Goal: Complete application form

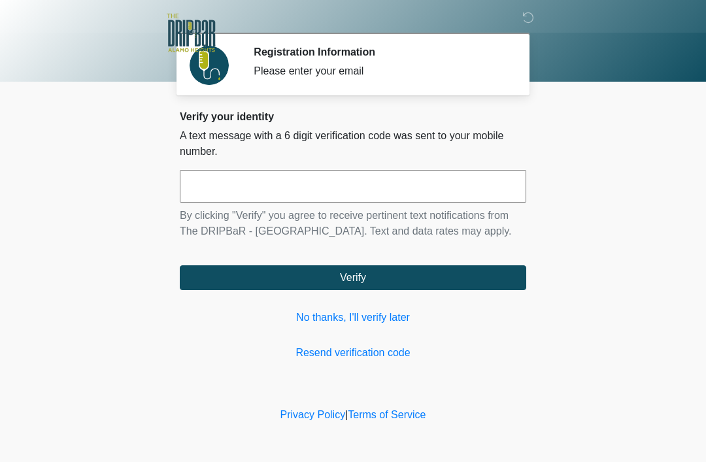
click at [396, 310] on link "No thanks, I'll verify later" at bounding box center [353, 318] width 347 height 16
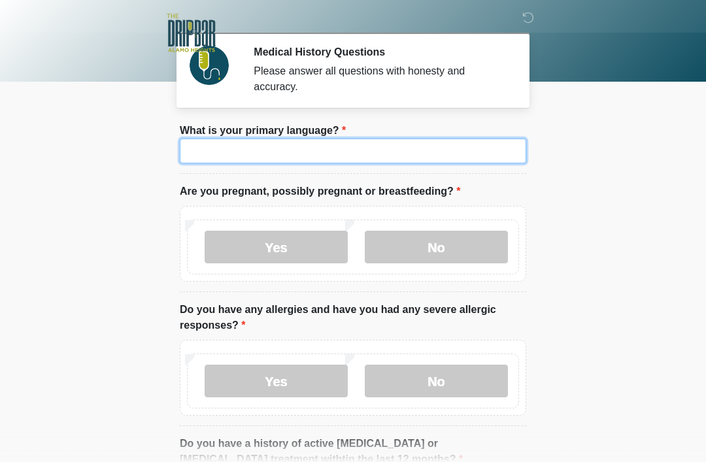
click at [465, 160] on input "What is your primary language?" at bounding box center [353, 151] width 347 height 25
click at [437, 156] on input "What is your primary language?" at bounding box center [353, 151] width 347 height 25
type input "*******"
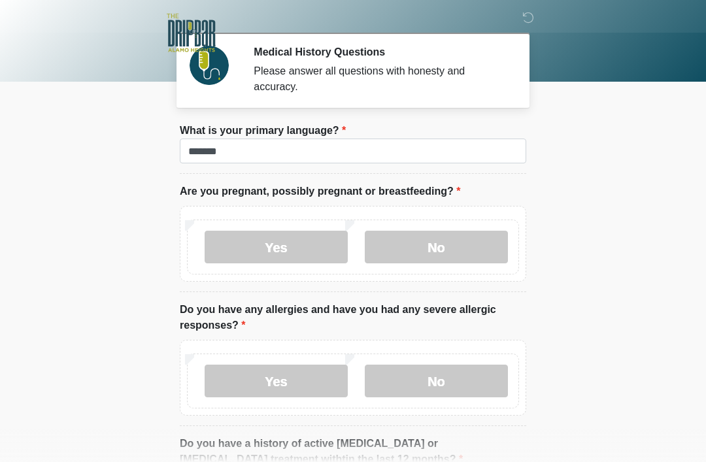
click at [482, 237] on label "No" at bounding box center [436, 247] width 143 height 33
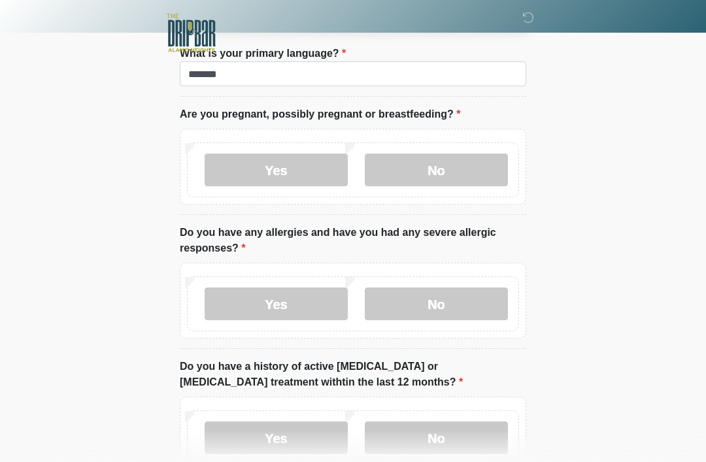
scroll to position [80, 0]
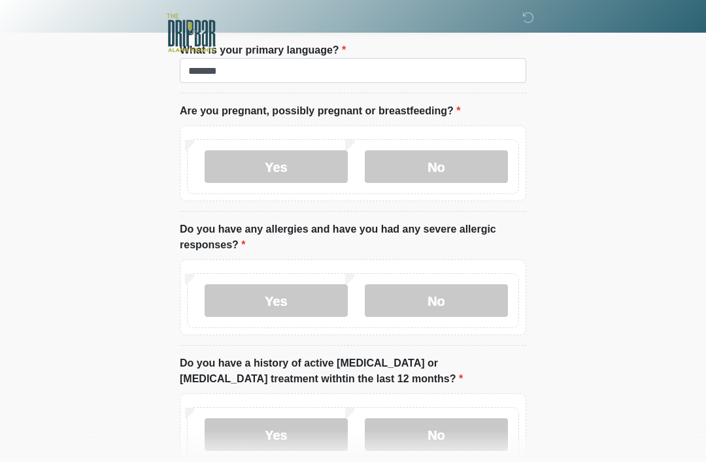
click at [477, 300] on label "No" at bounding box center [436, 300] width 143 height 33
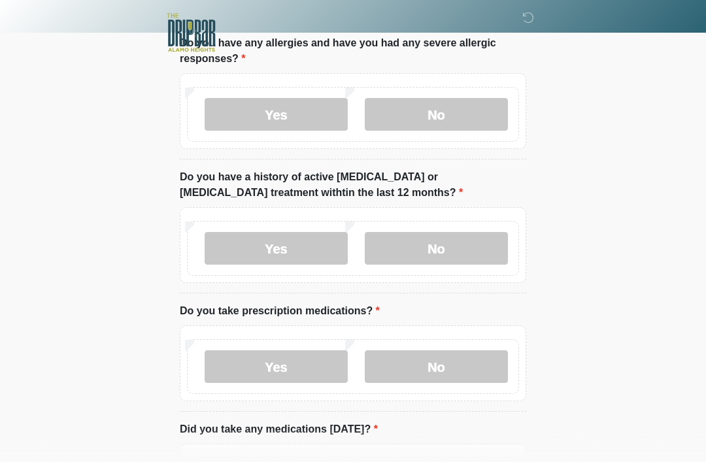
scroll to position [267, 0]
click at [469, 237] on label "No" at bounding box center [436, 248] width 143 height 33
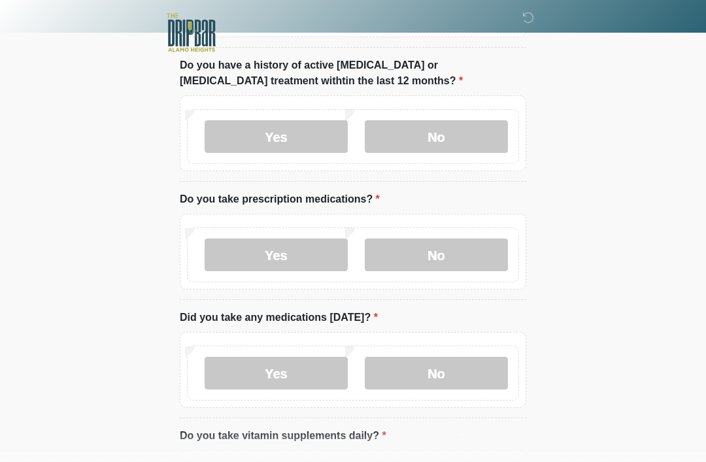
scroll to position [379, 0]
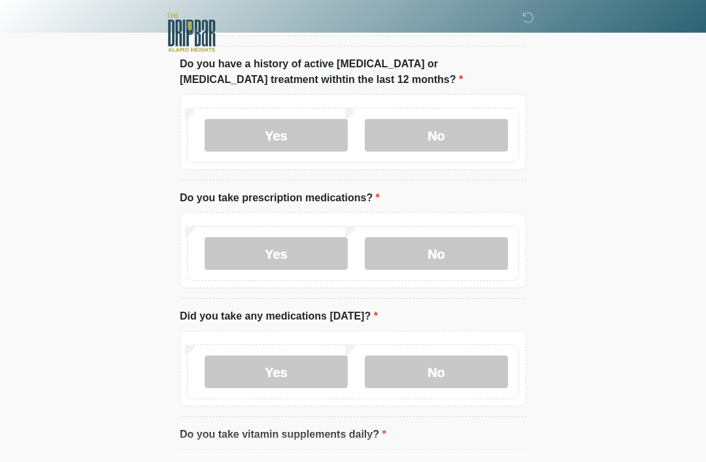
click at [481, 255] on label "No" at bounding box center [436, 254] width 143 height 33
click at [477, 363] on label "No" at bounding box center [436, 372] width 143 height 33
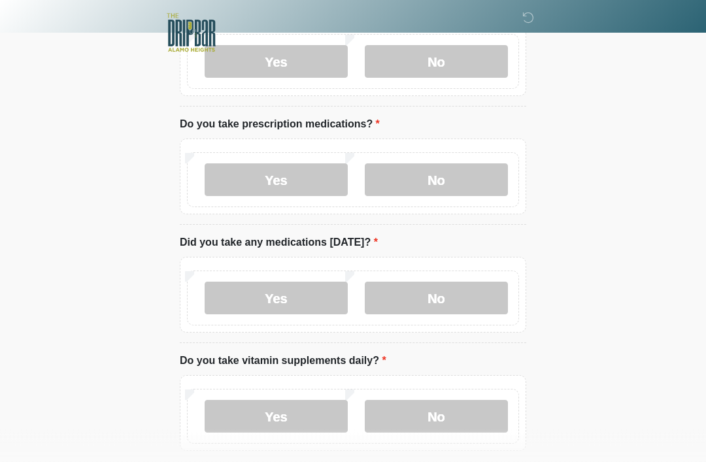
scroll to position [531, 0]
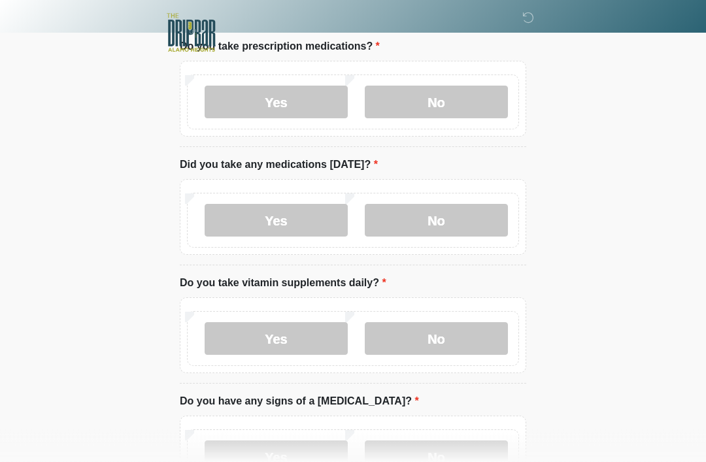
click at [481, 343] on label "No" at bounding box center [436, 339] width 143 height 33
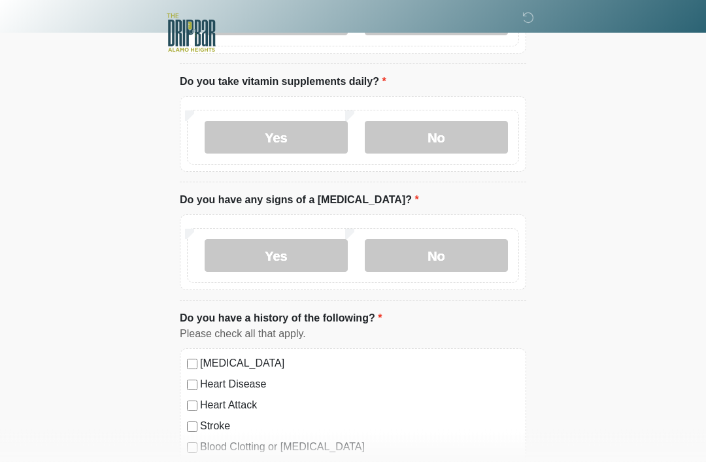
click at [479, 249] on label "No" at bounding box center [436, 256] width 143 height 33
click at [465, 267] on label "No" at bounding box center [436, 255] width 143 height 33
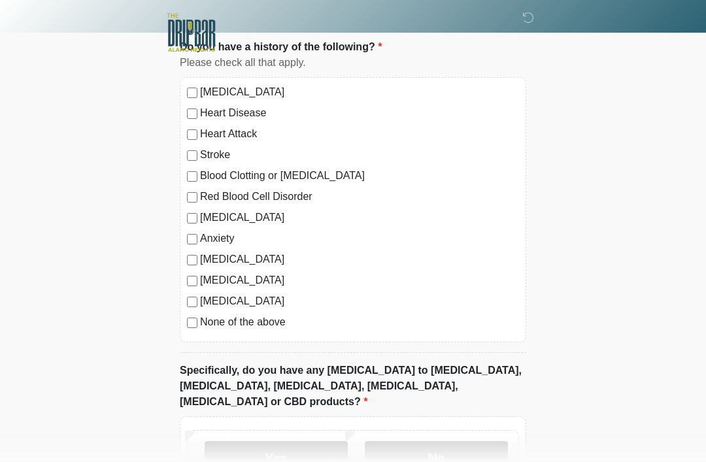
scroll to position [1034, 0]
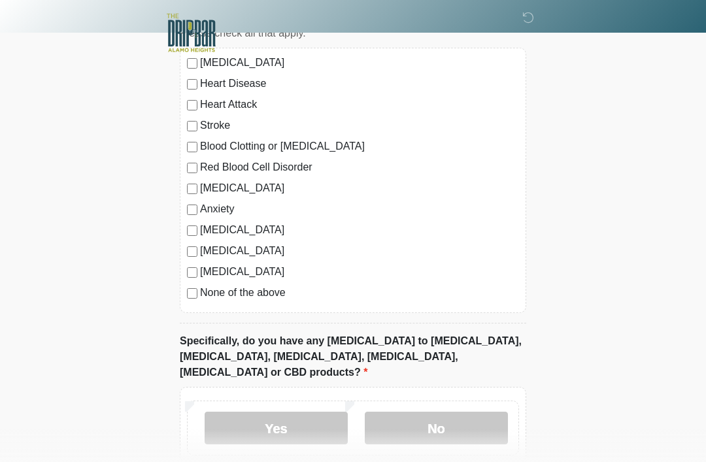
click at [472, 412] on label "No" at bounding box center [436, 428] width 143 height 33
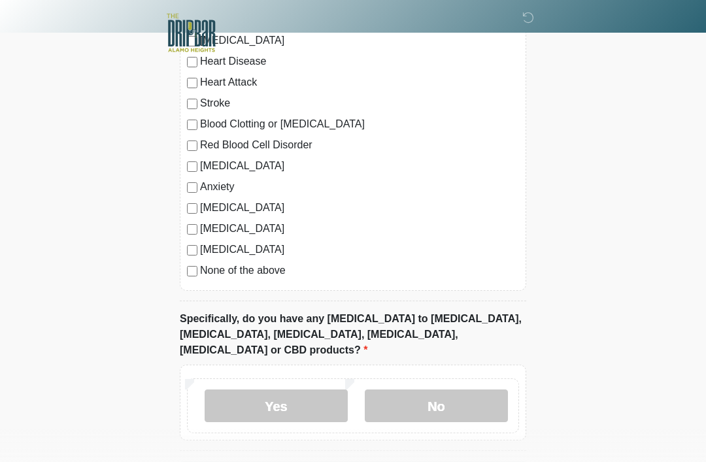
scroll to position [1090, 0]
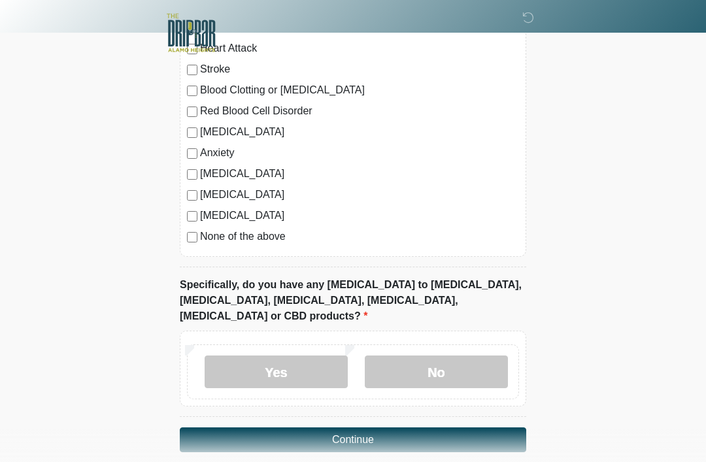
click at [488, 428] on button "Continue" at bounding box center [353, 440] width 347 height 25
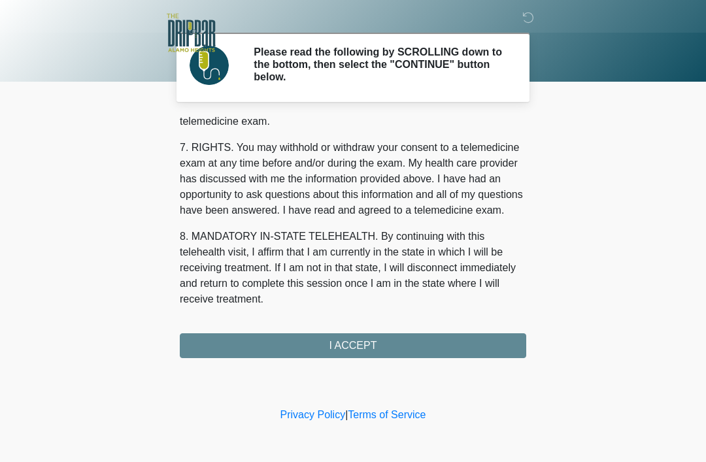
scroll to position [574, 0]
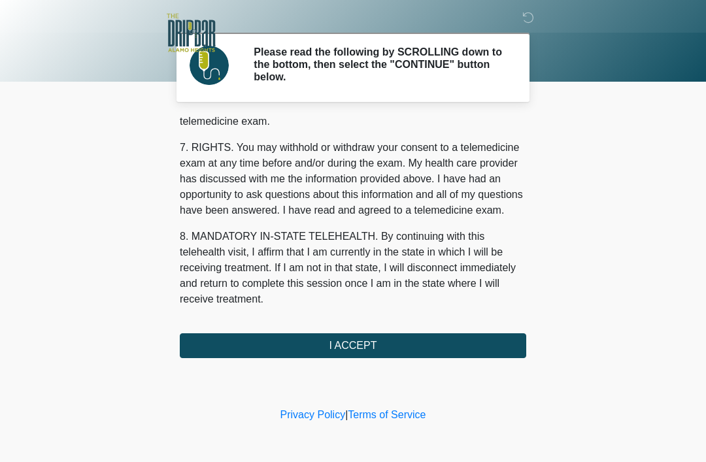
click at [464, 345] on button "I ACCEPT" at bounding box center [353, 346] width 347 height 25
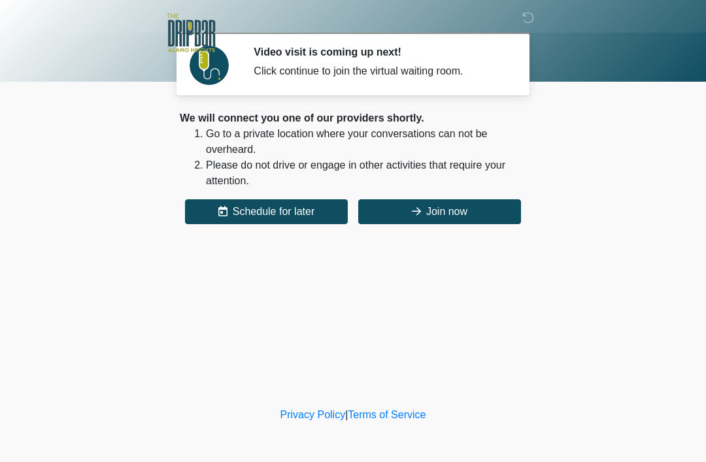
click at [462, 216] on button "Join now" at bounding box center [439, 211] width 163 height 25
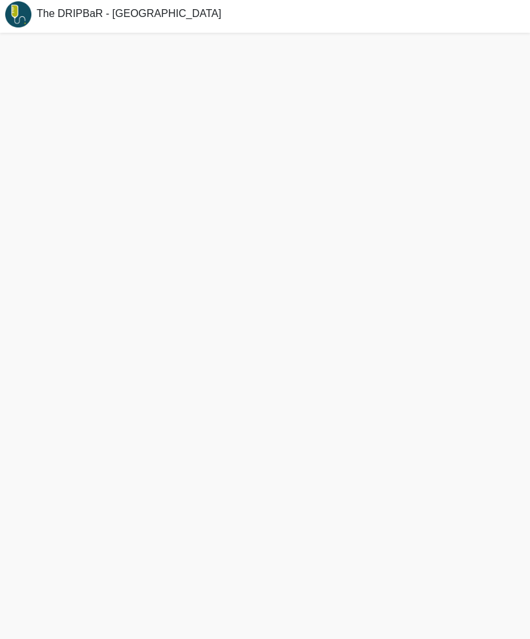
scroll to position [4, 0]
